Goal: Task Accomplishment & Management: Manage account settings

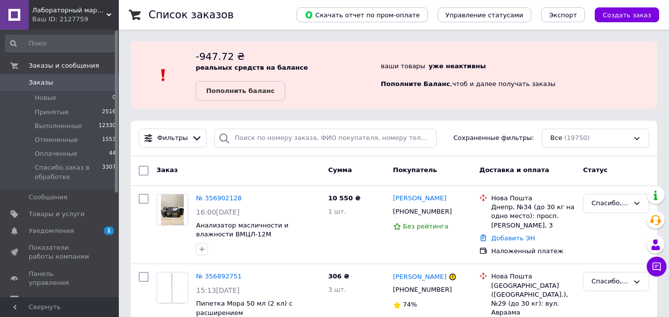
click at [42, 85] on span "Заказы" at bounding box center [41, 82] width 24 height 9
click at [211, 164] on div "Заказ" at bounding box center [238, 171] width 172 height 18
click at [38, 85] on span "Заказы" at bounding box center [41, 82] width 24 height 9
click at [199, 172] on div "Заказ" at bounding box center [238, 171] width 172 height 18
click at [38, 86] on span "Заказы" at bounding box center [41, 82] width 24 height 9
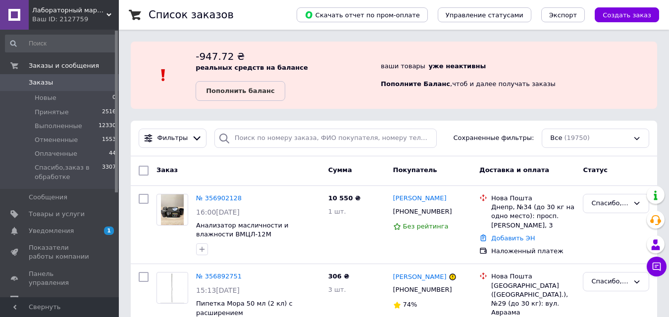
click at [40, 83] on span "Заказы" at bounding box center [41, 82] width 24 height 9
